Goal: Information Seeking & Learning: Learn about a topic

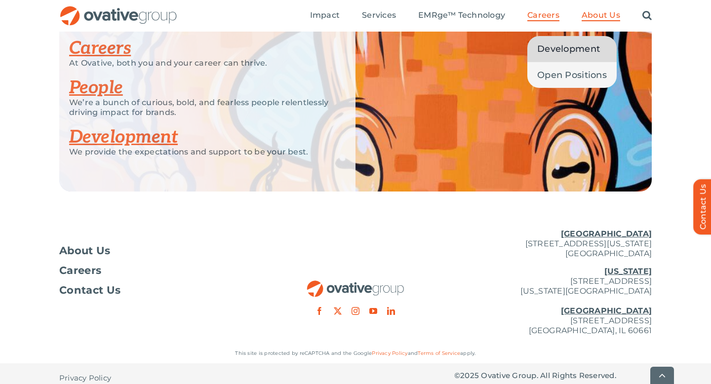
click at [566, 53] on span "Development" at bounding box center [568, 49] width 63 height 14
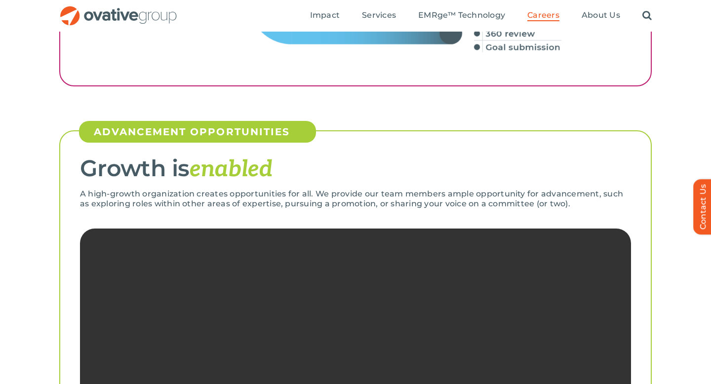
scroll to position [1737, 0]
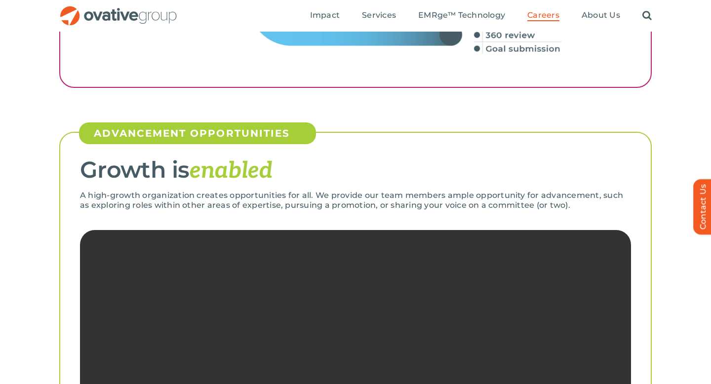
click at [153, 193] on p "A high-growth organization creates opportunities for all. We provide our team m…" at bounding box center [355, 201] width 551 height 20
copy div "A high-growth organization creates opportunities for all. We provide our team m…"
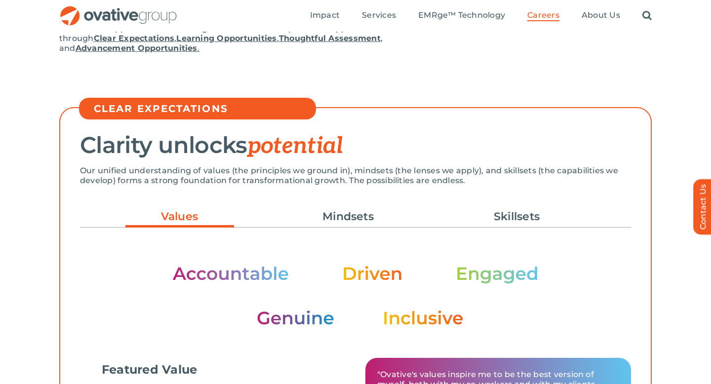
scroll to position [0, 0]
